Goal: Find specific page/section: Find specific page/section

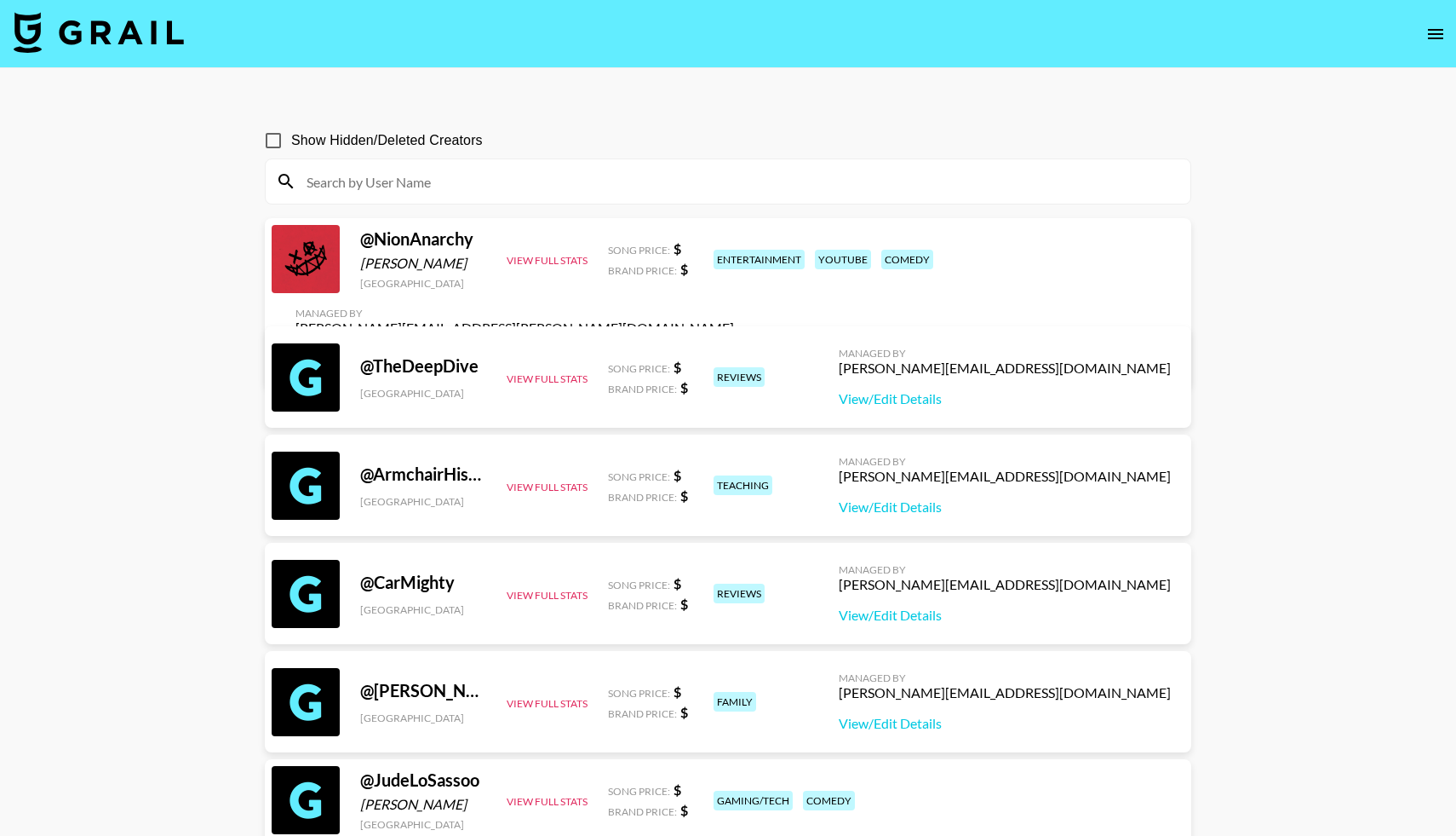
click at [135, 35] on img at bounding box center [98, 32] width 170 height 41
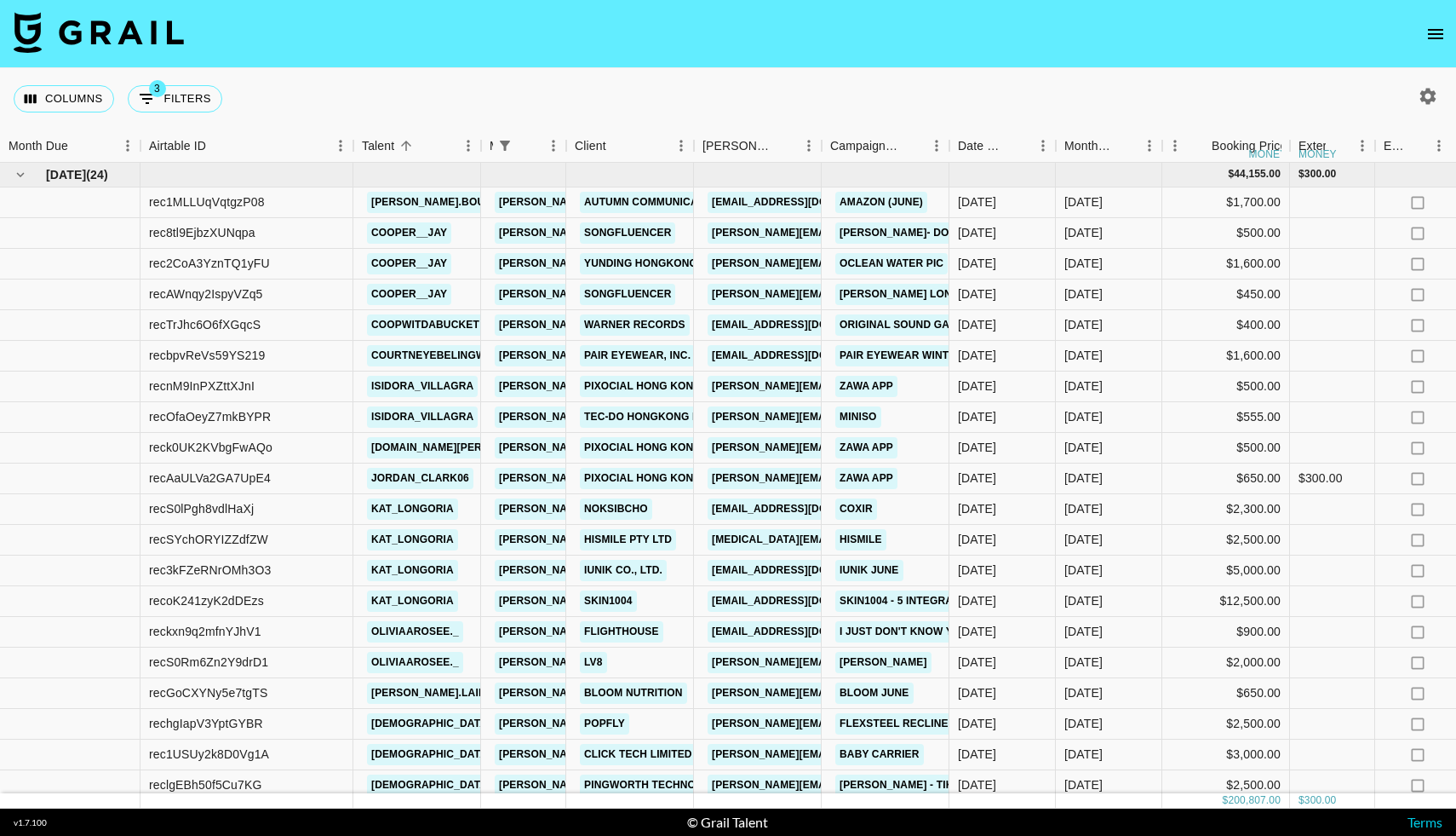
click at [1434, 36] on icon "open drawer" at bounding box center [1436, 33] width 20 height 20
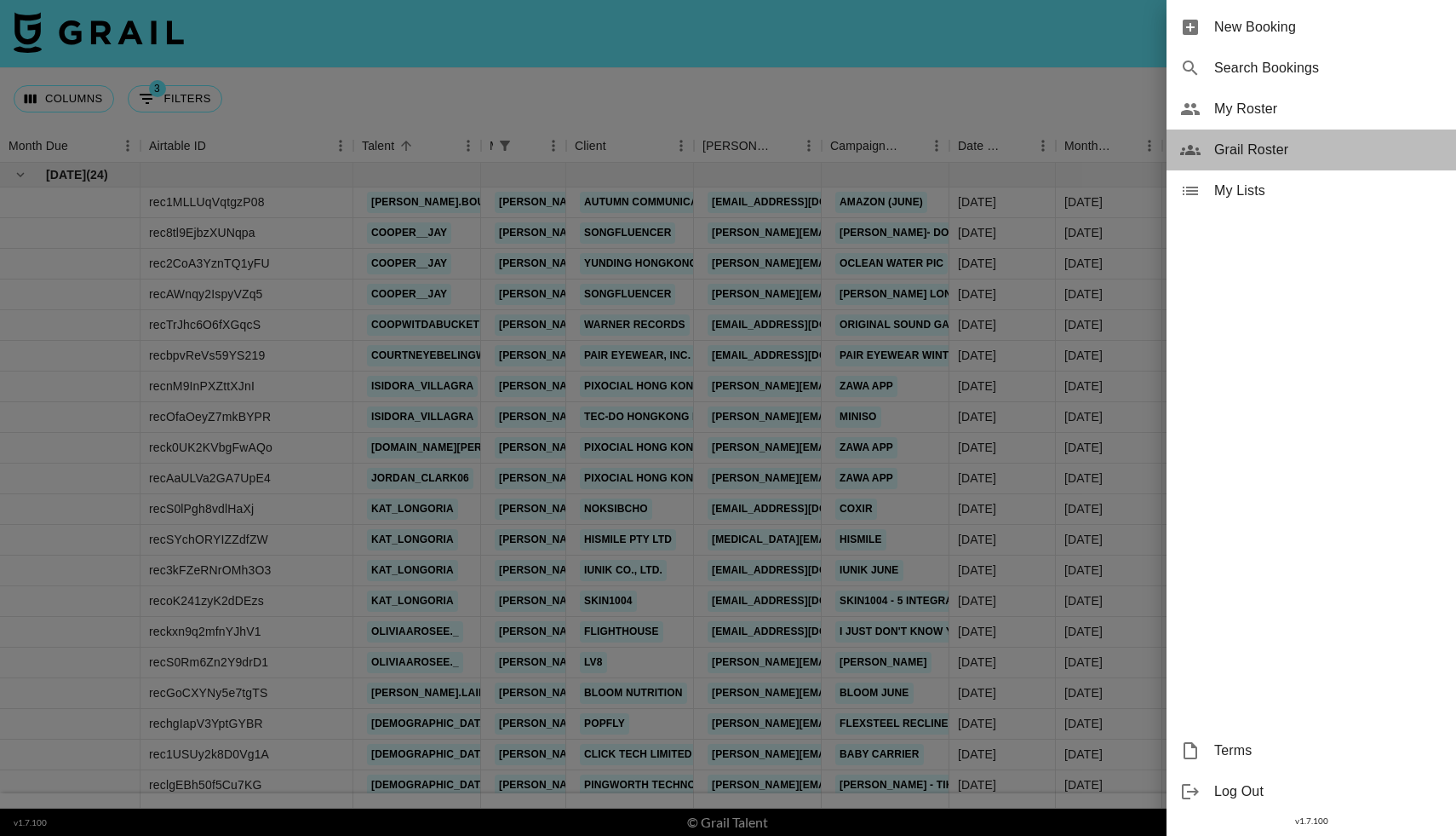
click at [1216, 160] on span "Grail Roster" at bounding box center [1328, 149] width 228 height 20
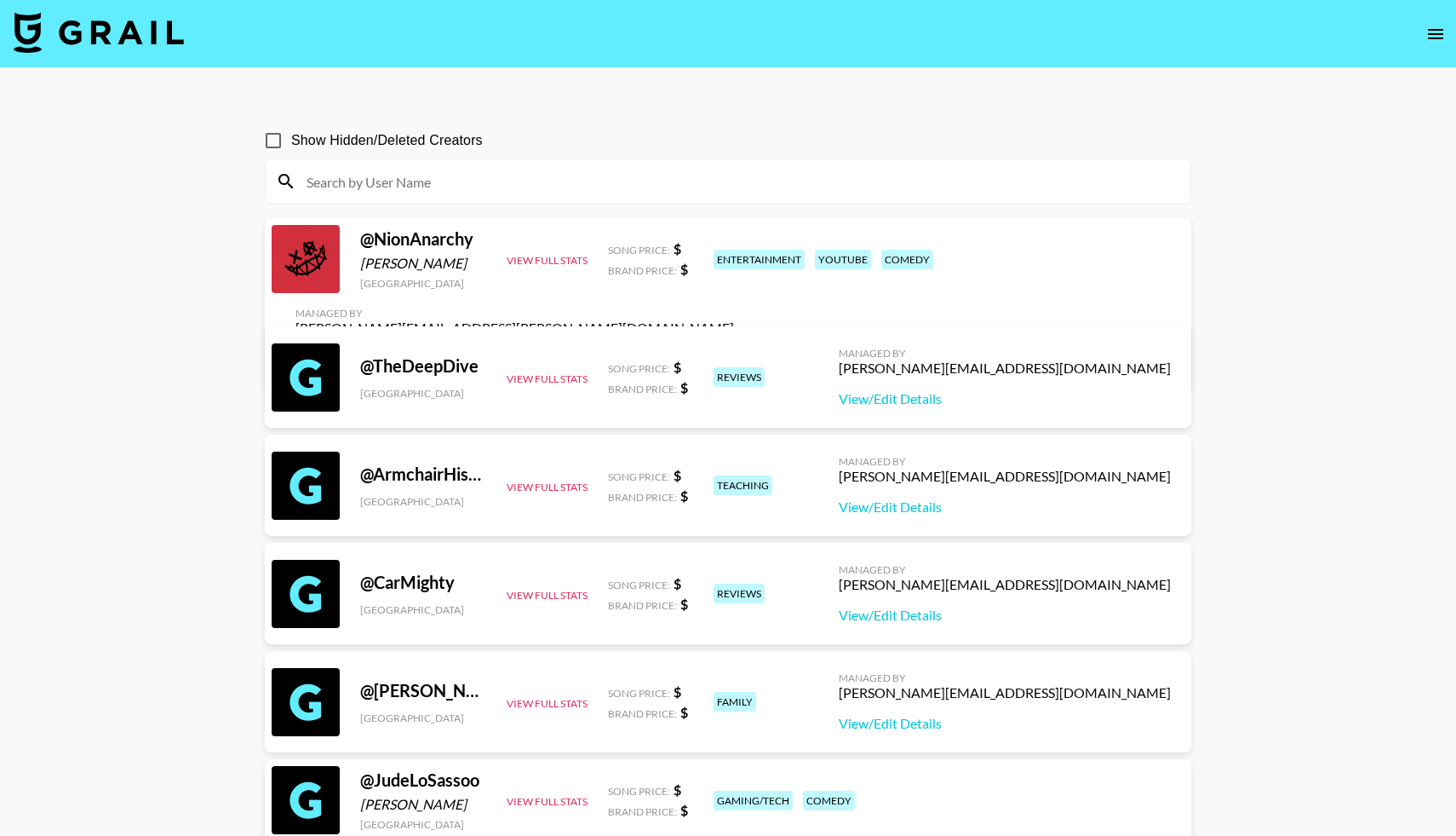
click at [403, 188] on input at bounding box center [738, 181] width 884 height 27
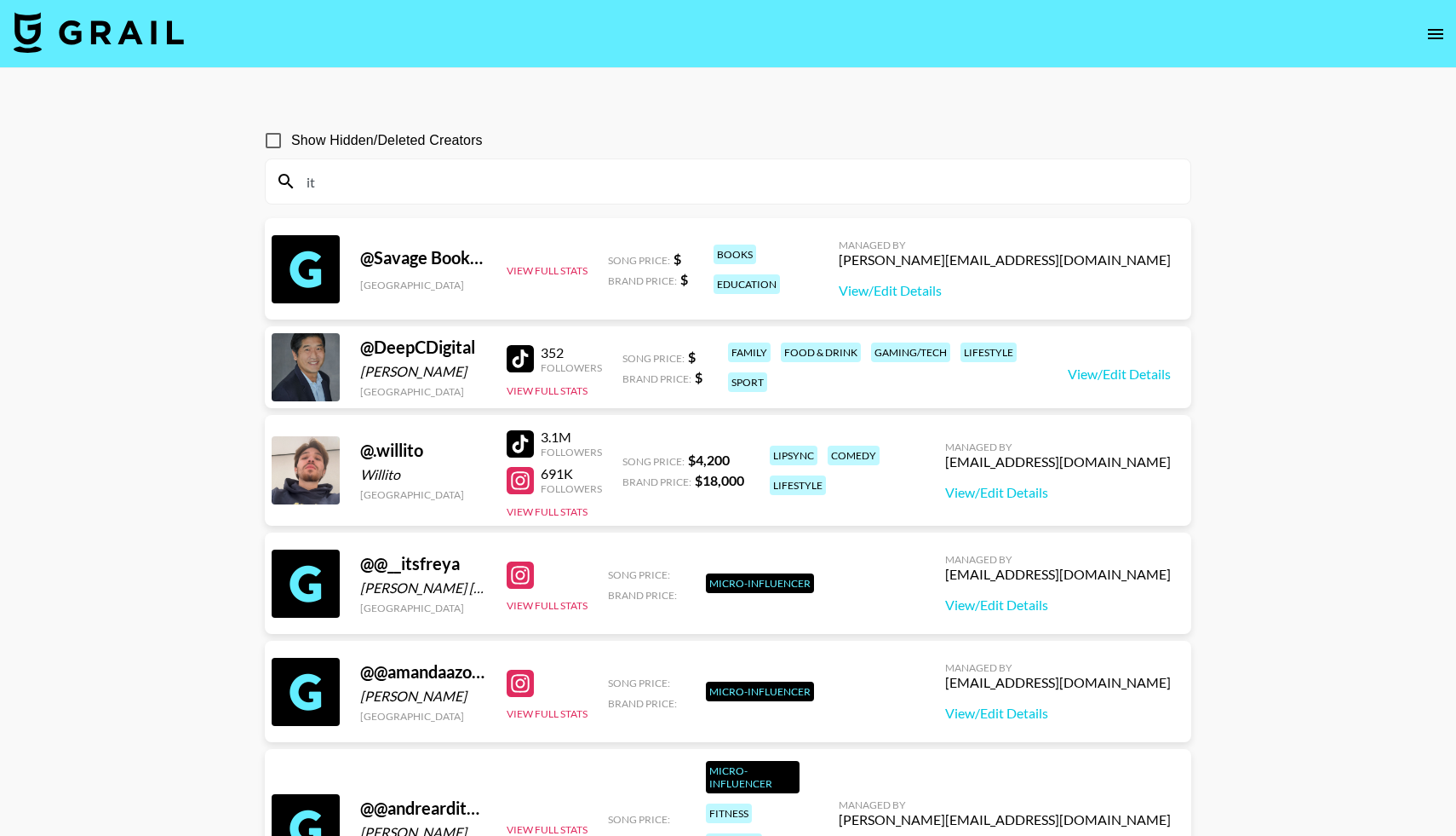
type input "i"
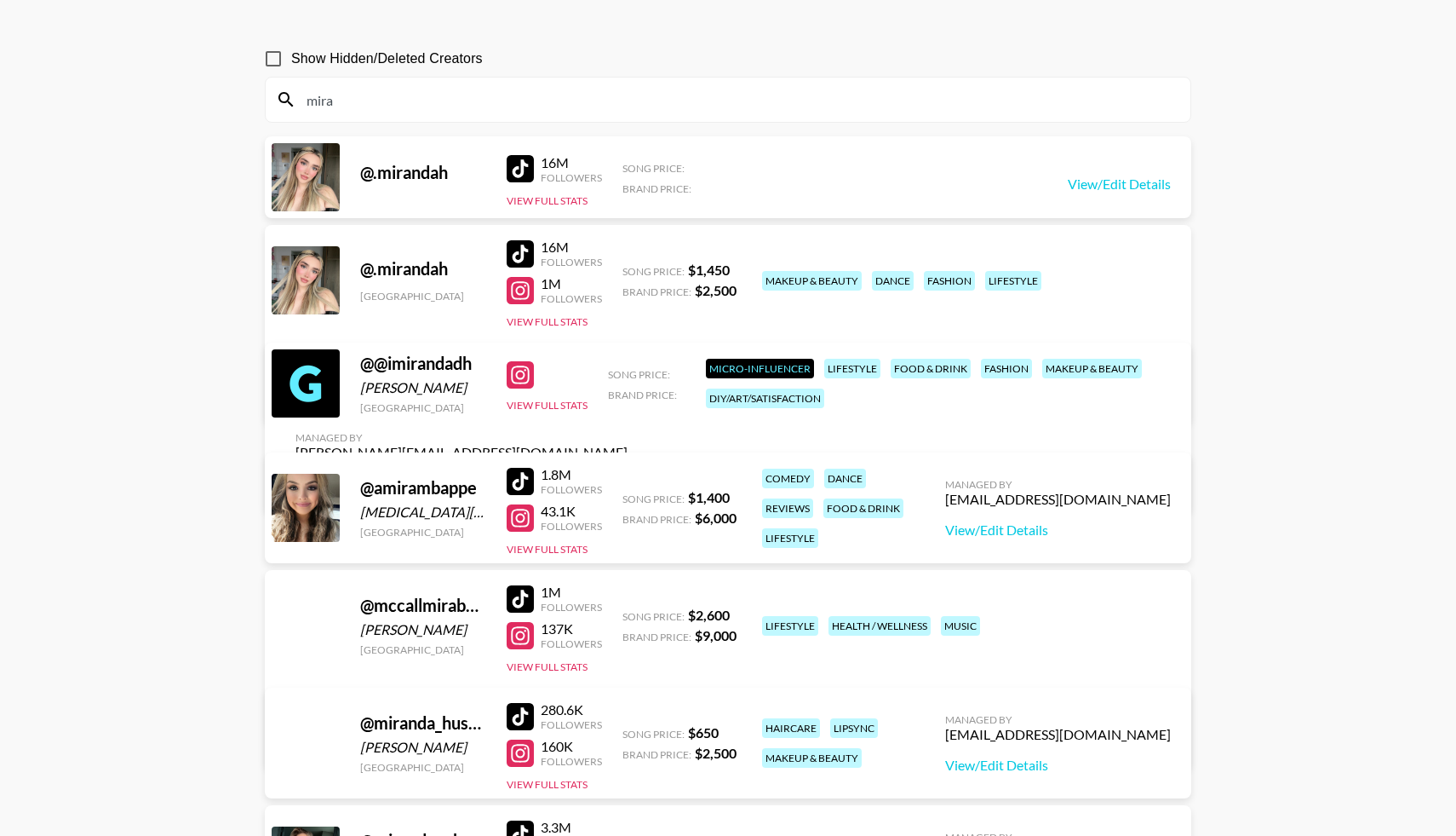
scroll to position [62, 0]
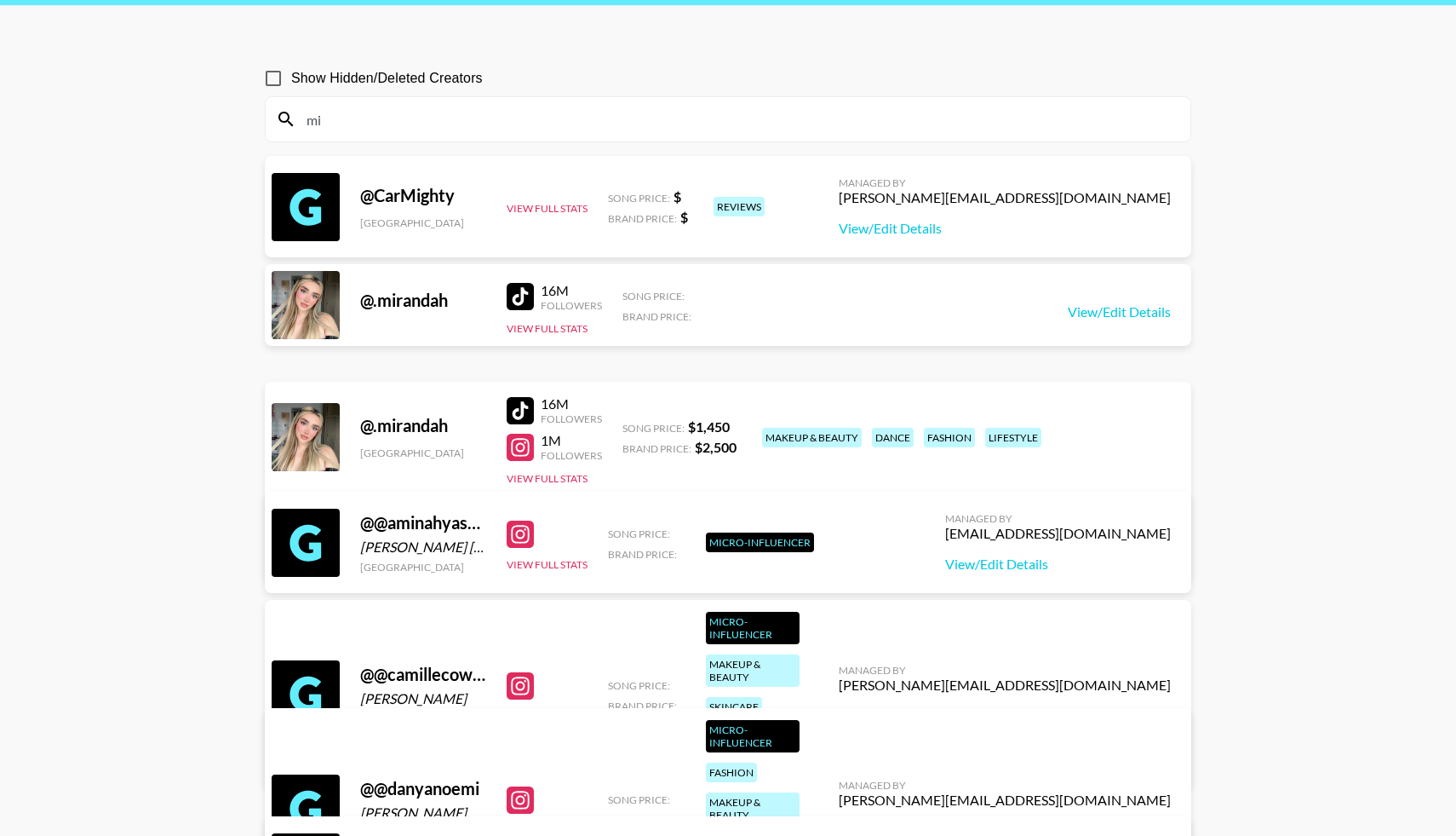
type input "m"
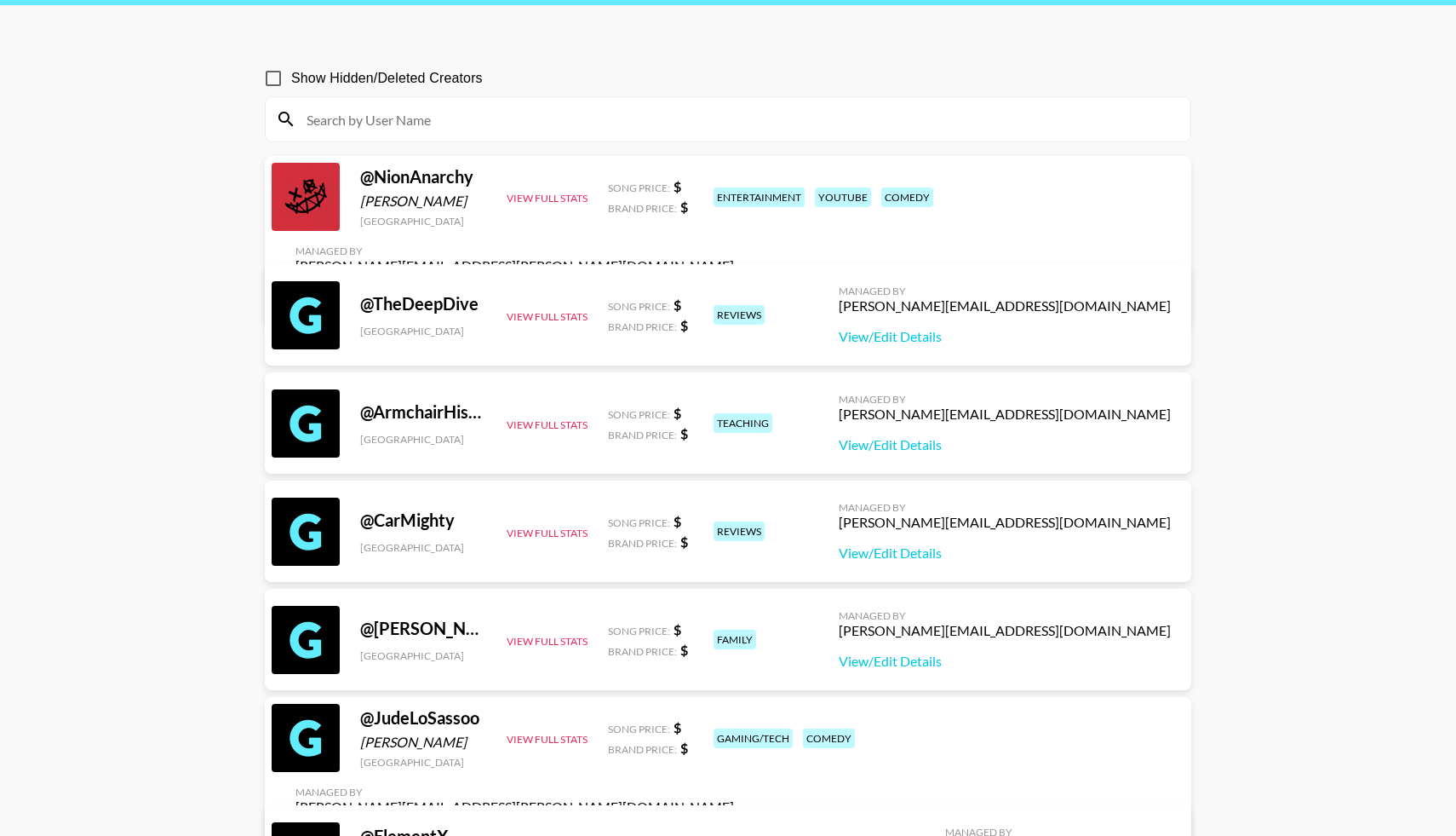
scroll to position [0, 0]
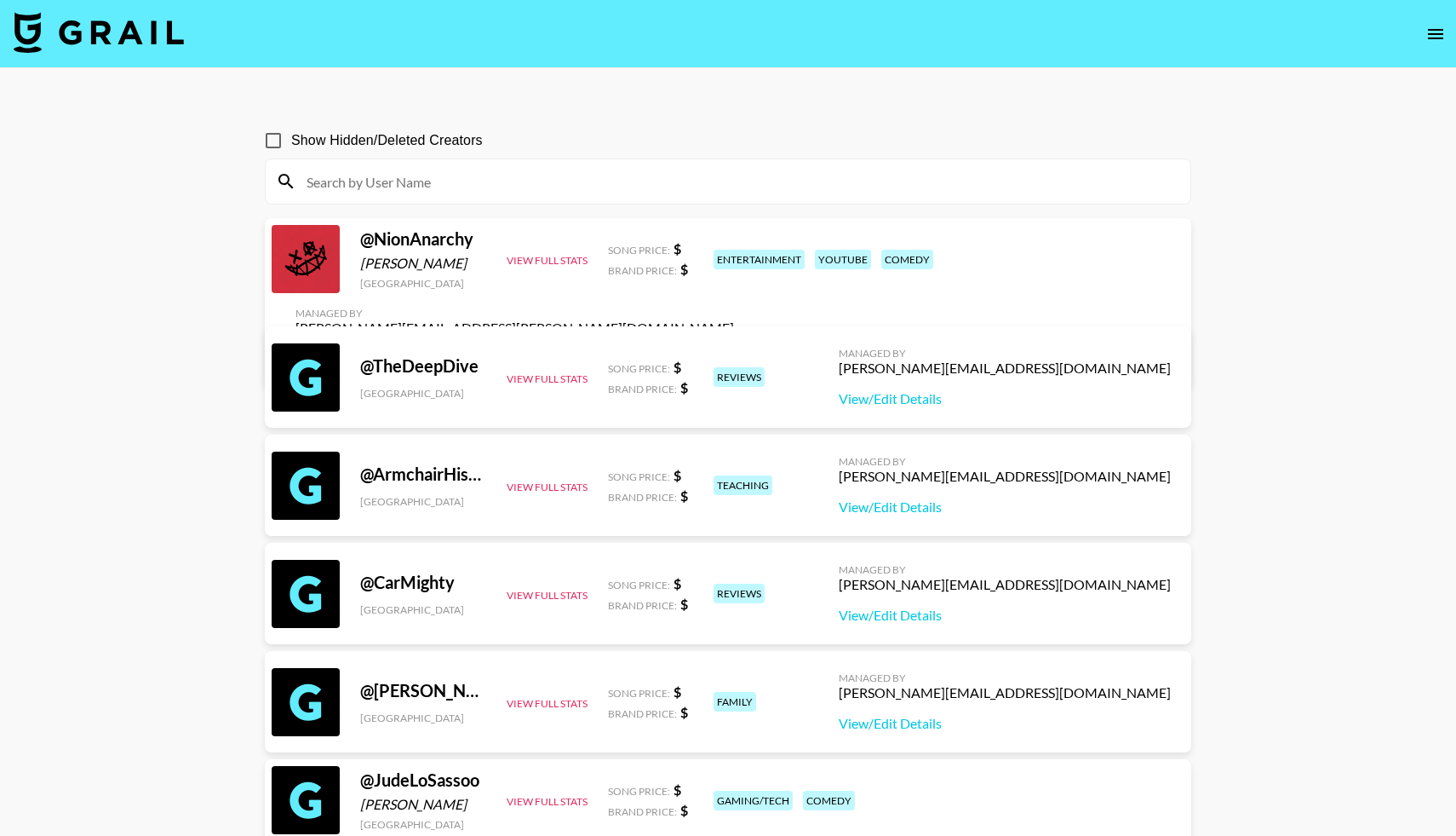
click at [1434, 34] on icon "open drawer" at bounding box center [1436, 34] width 16 height 10
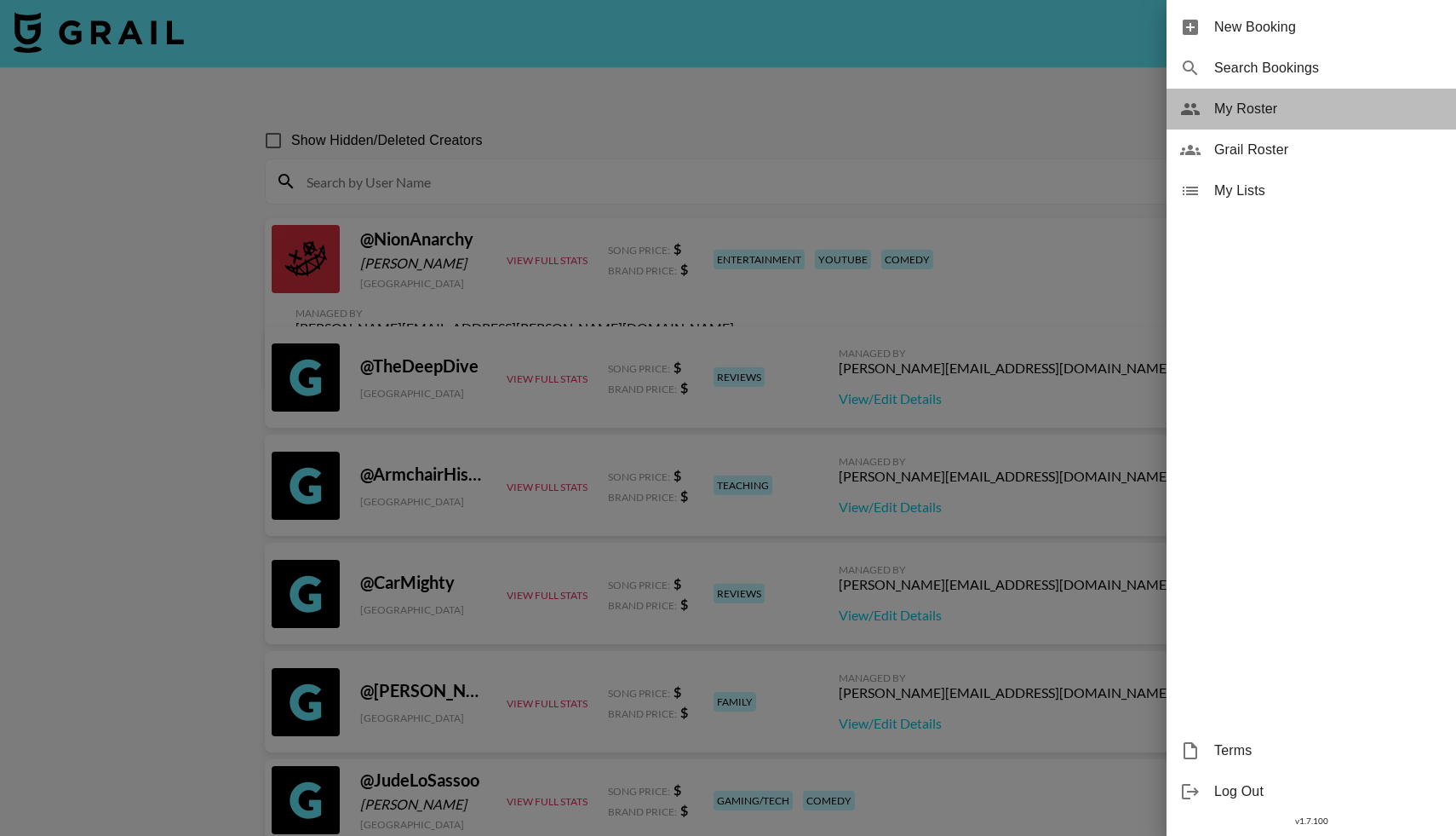
click at [1228, 112] on span "My Roster" at bounding box center [1328, 108] width 228 height 20
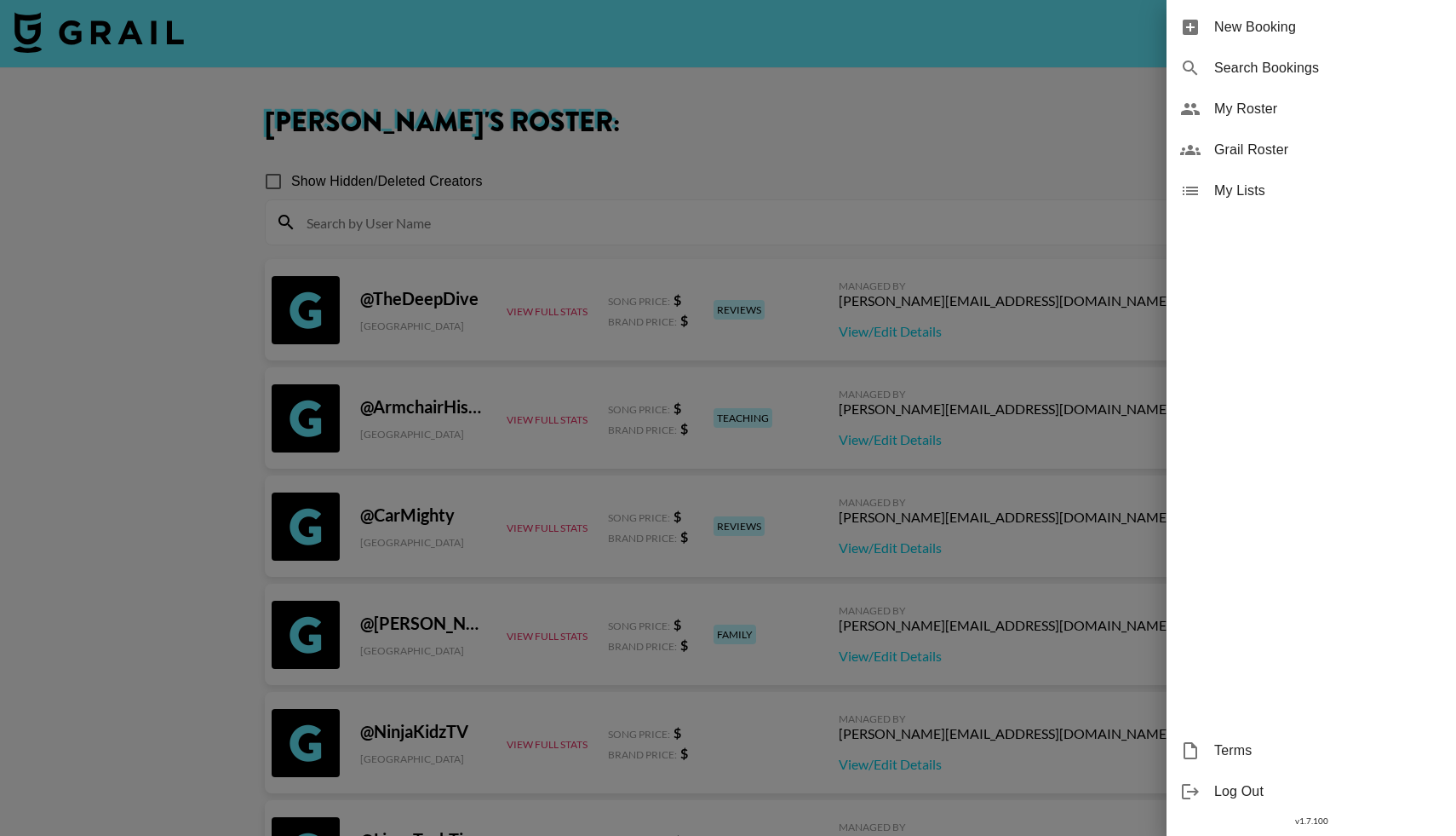
click at [487, 232] on div at bounding box center [728, 418] width 1456 height 836
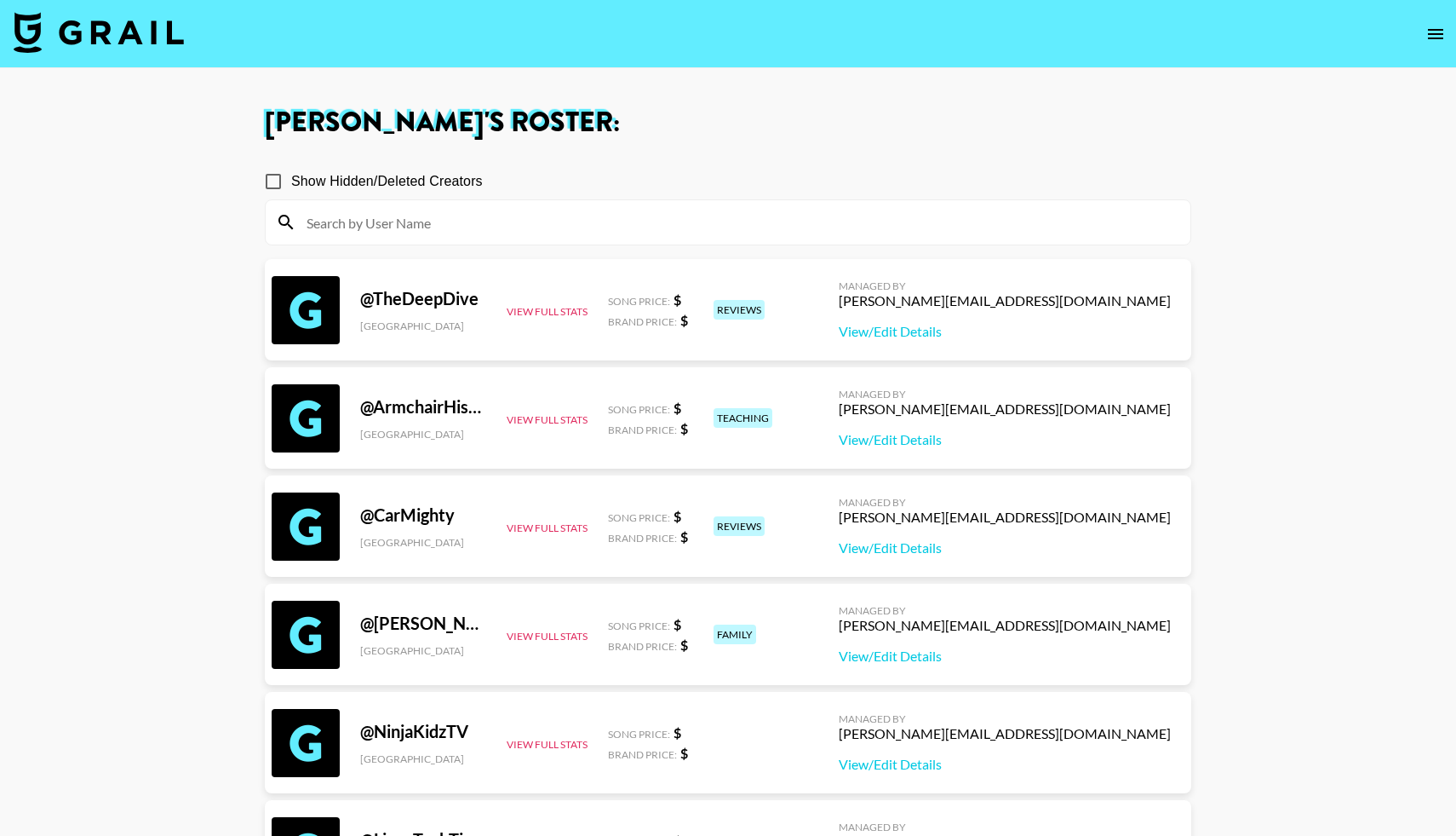
click at [485, 222] on input at bounding box center [738, 222] width 884 height 27
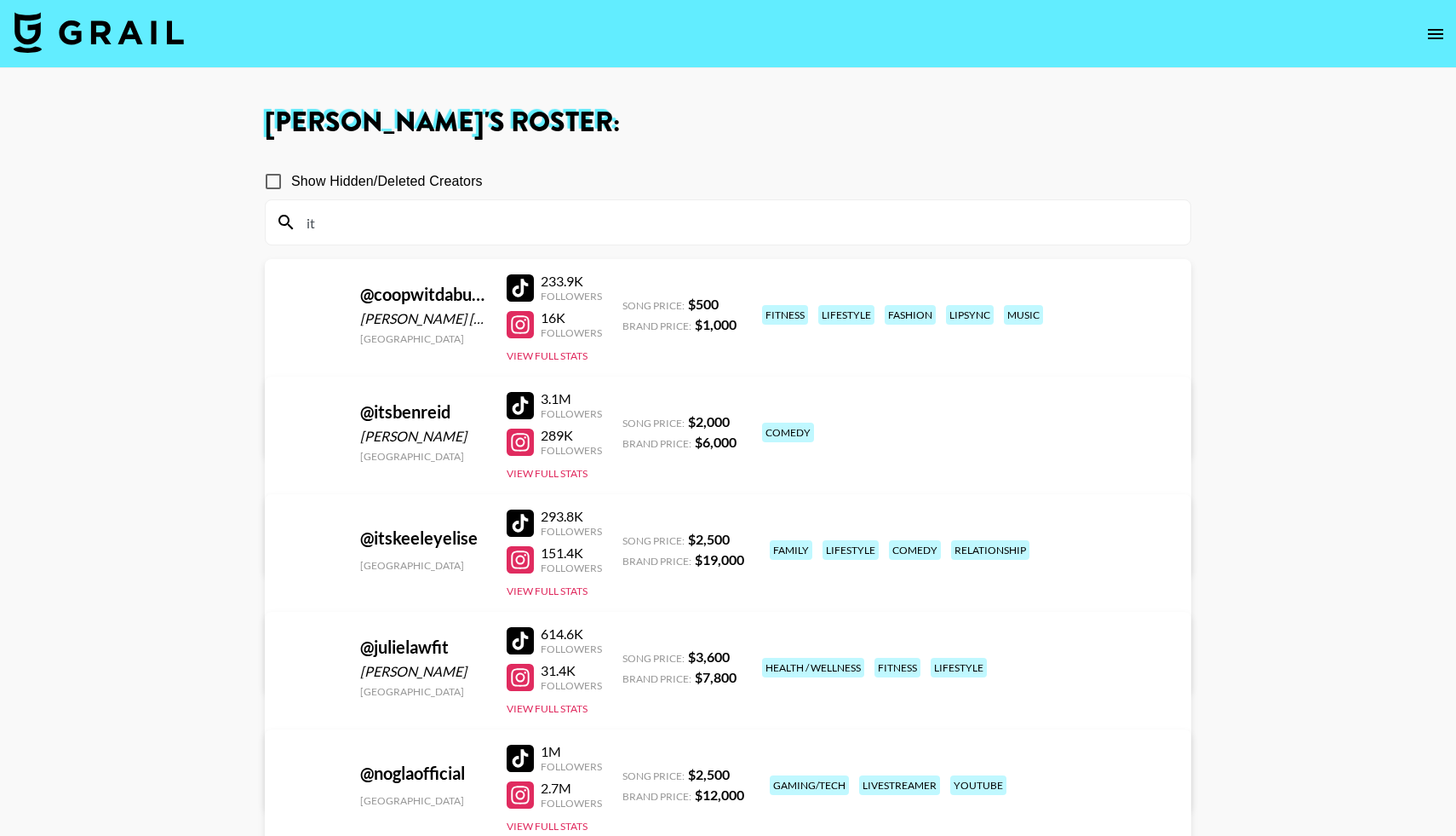
type input "i"
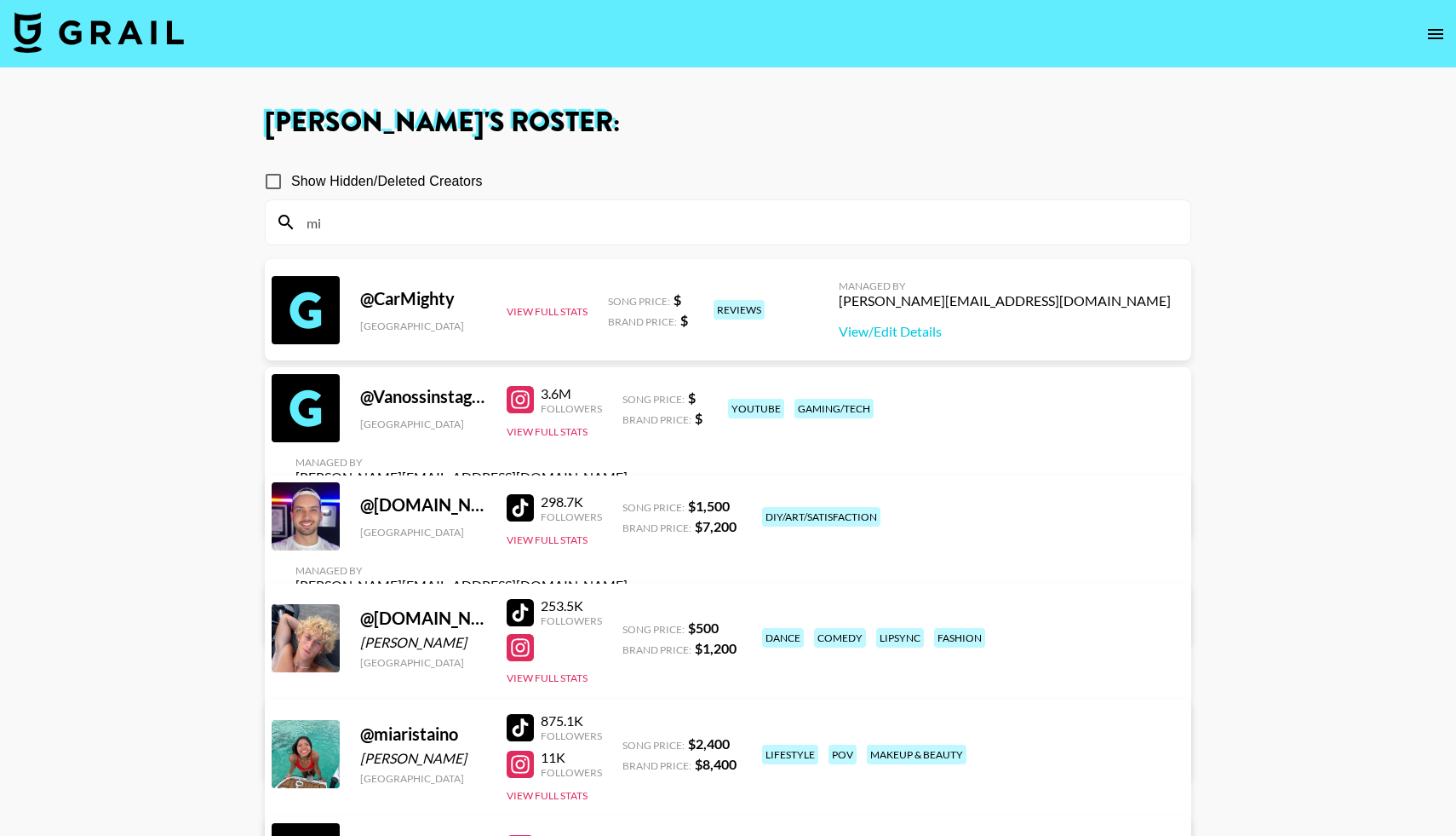
type input "m"
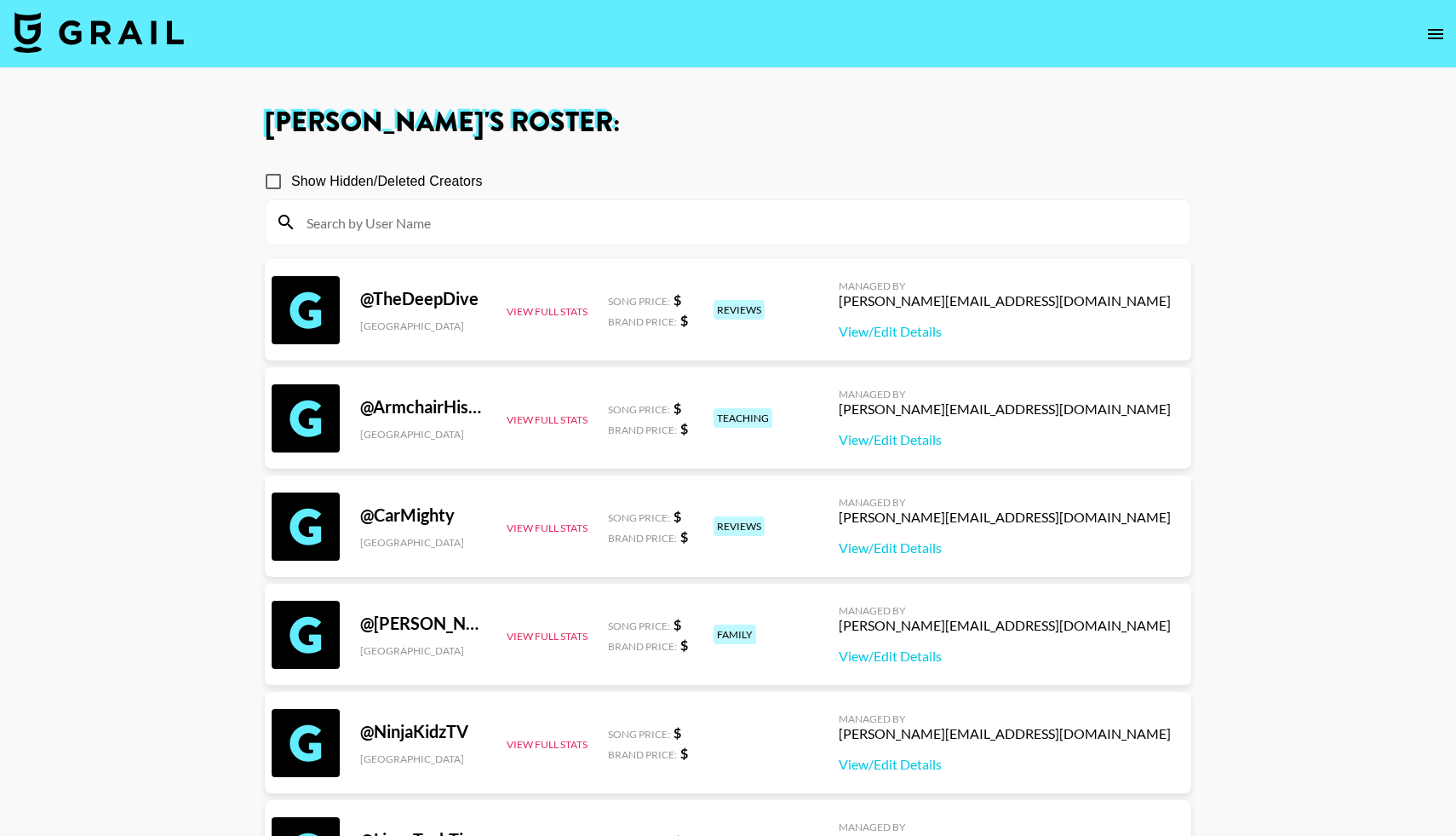
click at [118, 35] on img at bounding box center [98, 32] width 170 height 41
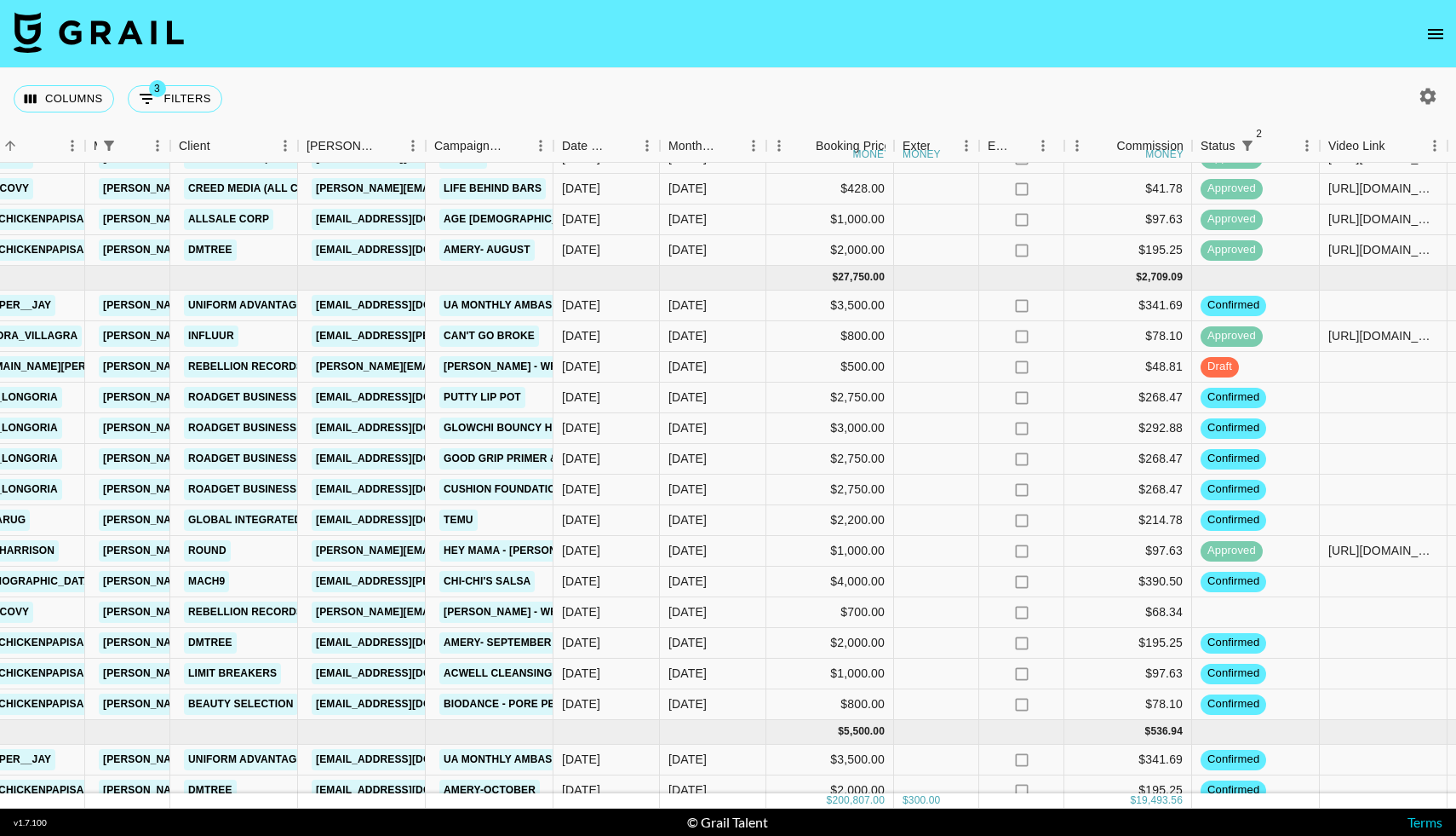
scroll to position [2376, 396]
